Goal: Understand process/instructions: Learn about a topic

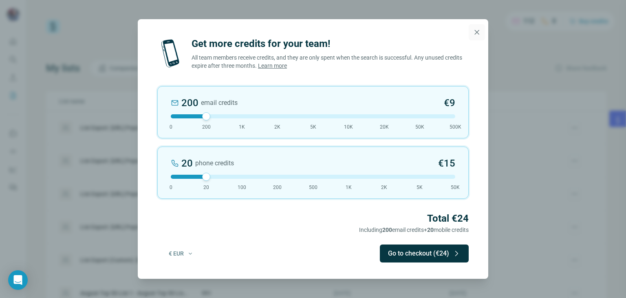
click at [480, 28] on icon "button" at bounding box center [477, 32] width 8 height 8
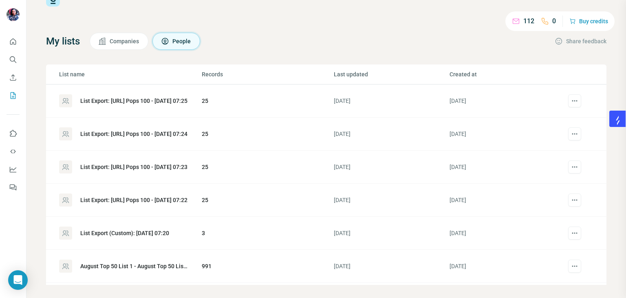
scroll to position [33, 0]
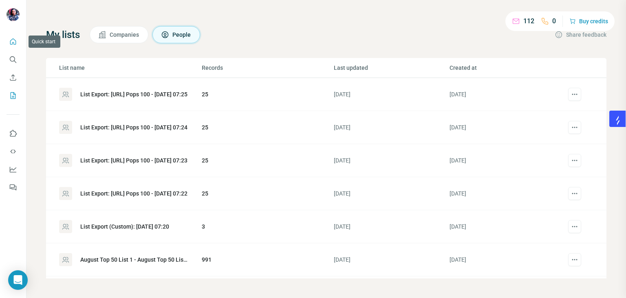
click at [12, 38] on icon "Quick start" at bounding box center [13, 42] width 8 height 8
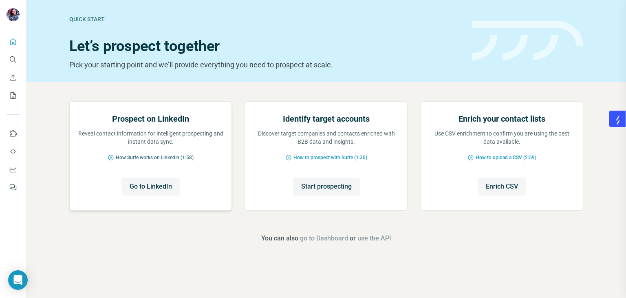
click at [155, 161] on span "How Surfe works on LinkedIn (1:58)" at bounding box center [155, 157] width 78 height 7
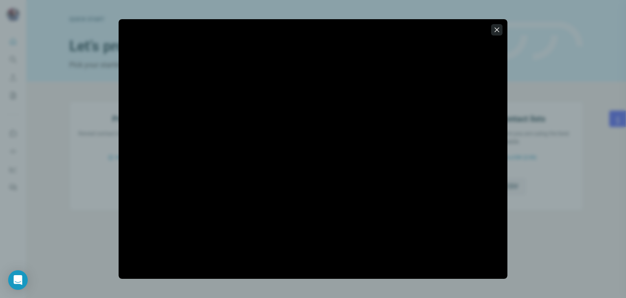
click at [501, 26] on icon "button" at bounding box center [497, 30] width 8 height 8
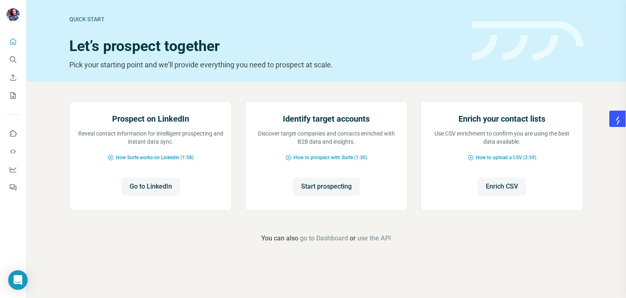
click at [609, 143] on div "Prospect on LinkedIn Reveal contact information for intelligent prospecting and…" at bounding box center [327, 172] width 600 height 181
click at [158, 191] on span "Go to LinkedIn" at bounding box center [151, 187] width 42 height 10
